Goal: Information Seeking & Learning: Learn about a topic

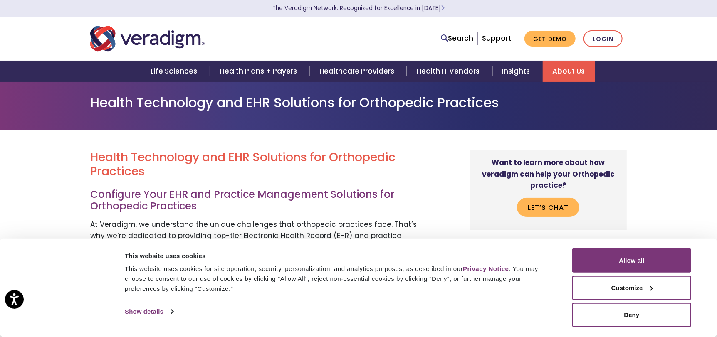
click at [565, 71] on link "About Us" at bounding box center [568, 71] width 52 height 21
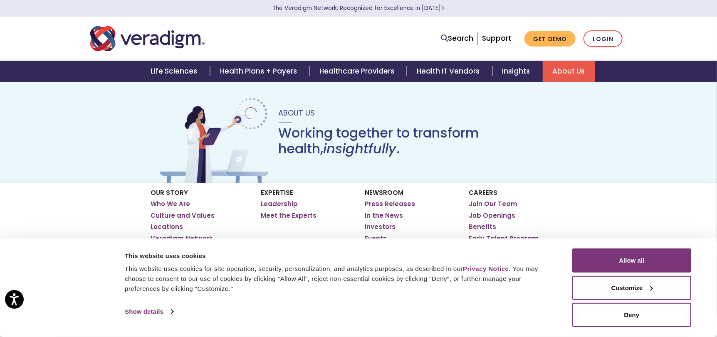
click at [713, 270] on div "Consent Details [#IABV2SETTINGS#] About This website uses cookies This website …" at bounding box center [358, 288] width 717 height 99
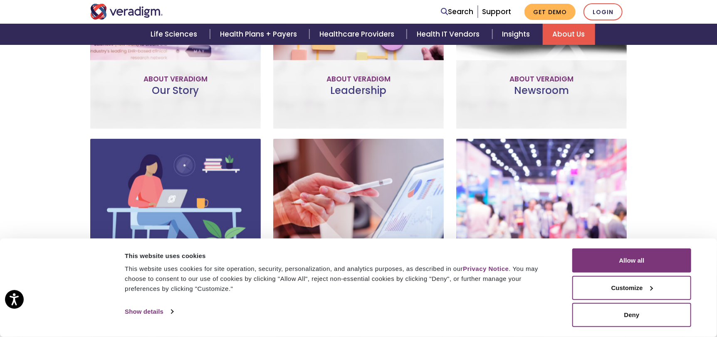
scroll to position [470, 0]
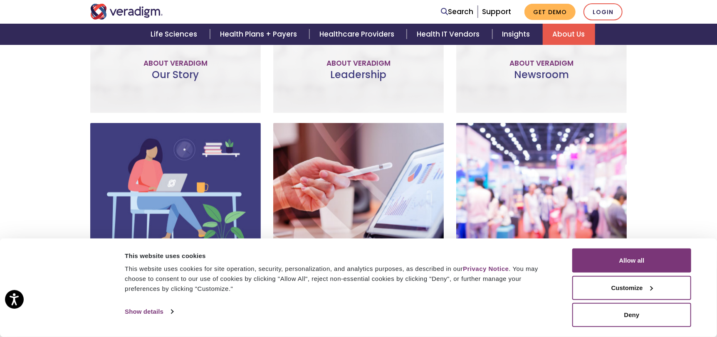
click at [192, 81] on div "Our Story Improve patient and provider access, help accelerate research, and un…" at bounding box center [175, 12] width 170 height 201
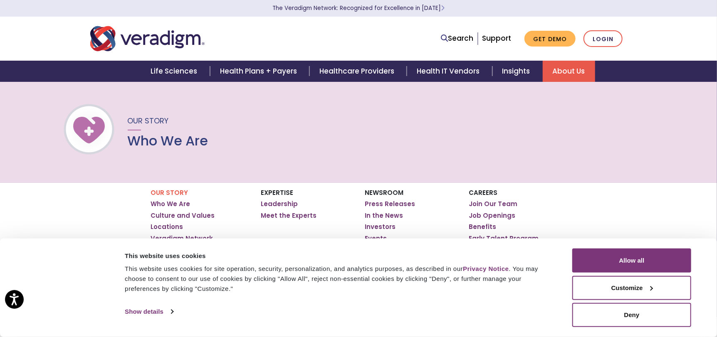
click at [474, 123] on div "Our Story Who We Are" at bounding box center [358, 131] width 717 height 101
click at [630, 289] on button "Customize" at bounding box center [631, 288] width 119 height 24
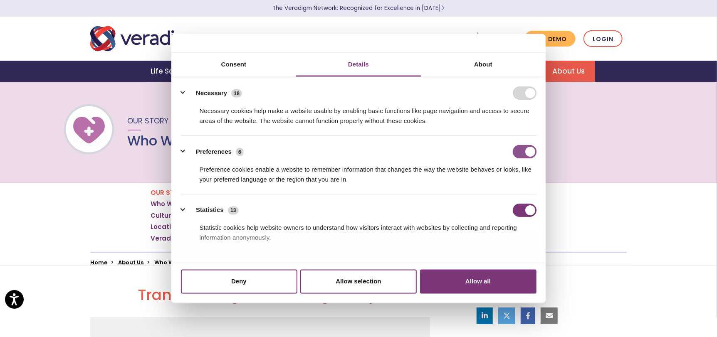
click at [526, 153] on input "Preferences" at bounding box center [524, 151] width 24 height 13
checkbox input "false"
click at [525, 213] on input "Statistics" at bounding box center [524, 210] width 24 height 13
checkbox input "false"
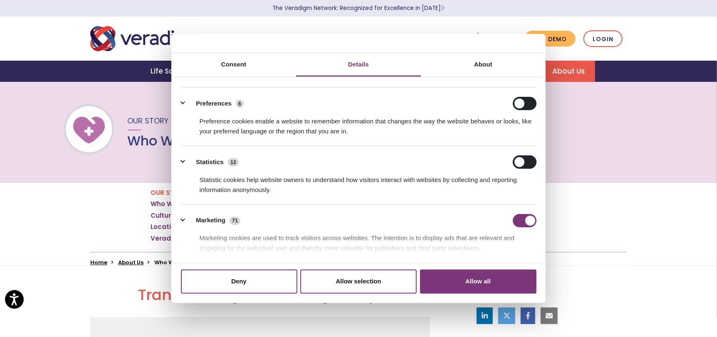
scroll to position [111, 0]
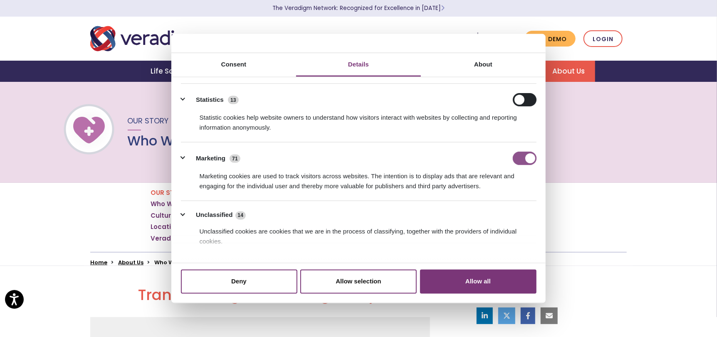
click at [527, 157] on input "Marketing" at bounding box center [524, 158] width 24 height 13
checkbox input "false"
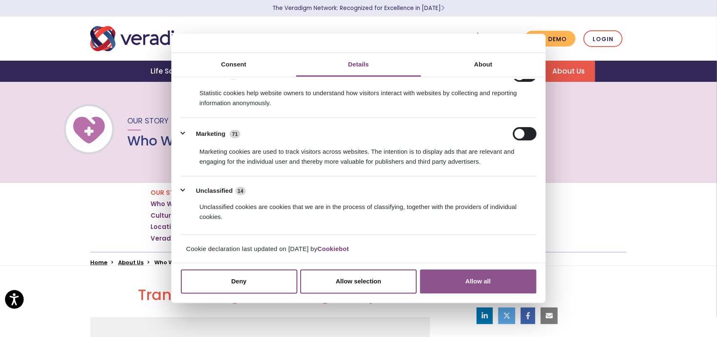
click at [479, 287] on button "Allow all" at bounding box center [478, 281] width 116 height 24
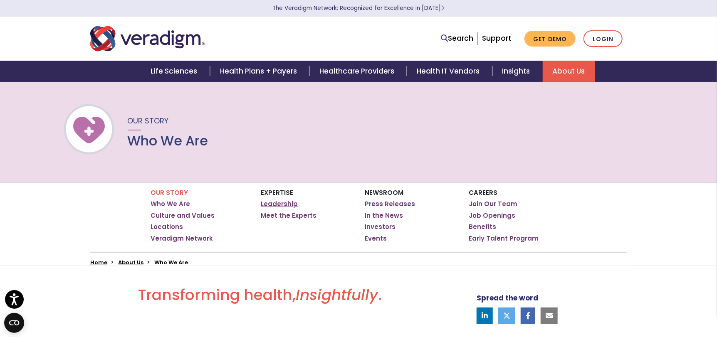
click at [276, 204] on link "Leadership" at bounding box center [279, 204] width 37 height 8
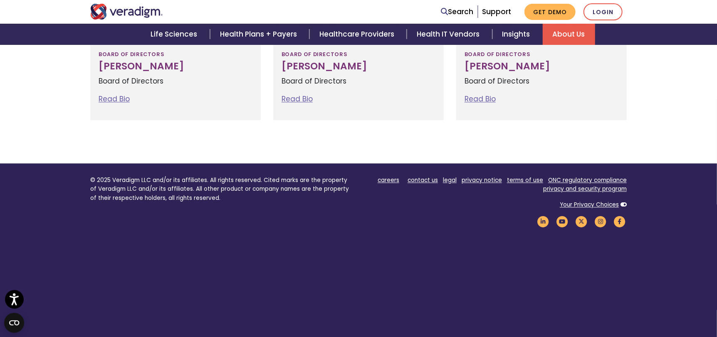
scroll to position [1067, 0]
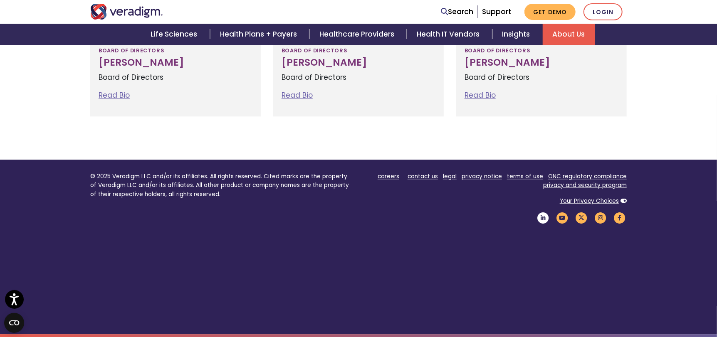
click at [543, 219] on icon "Veradigm LinkedIn Link" at bounding box center [543, 217] width 14 height 11
